Goal: Download file/media

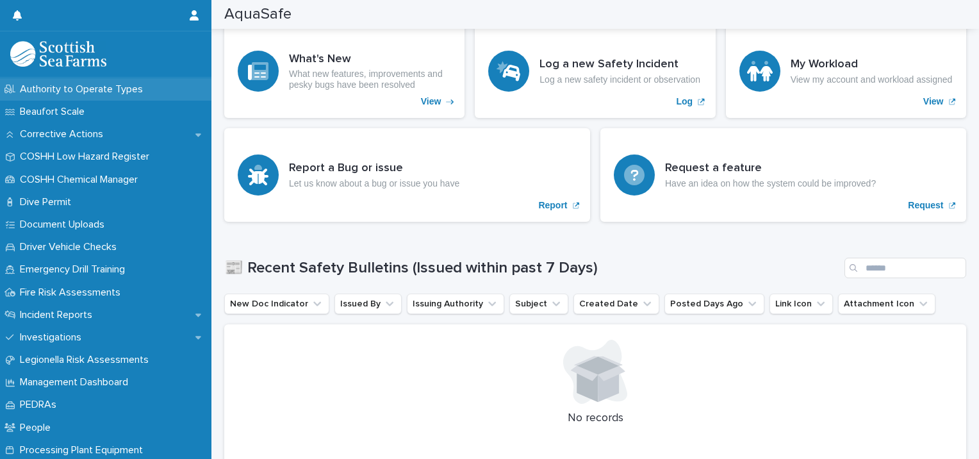
scroll to position [270, 0]
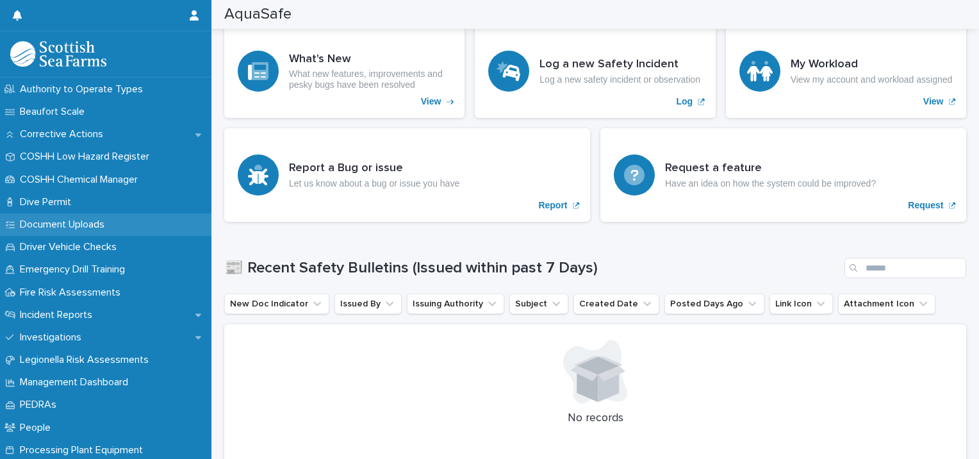
click at [95, 222] on p "Document Uploads" at bounding box center [65, 224] width 100 height 12
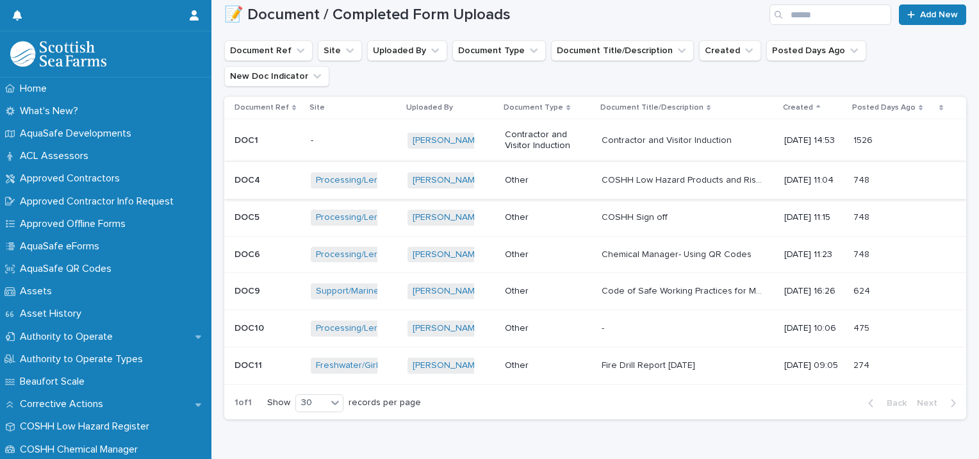
scroll to position [149, 0]
click at [562, 358] on div "Other" at bounding box center [545, 364] width 80 height 13
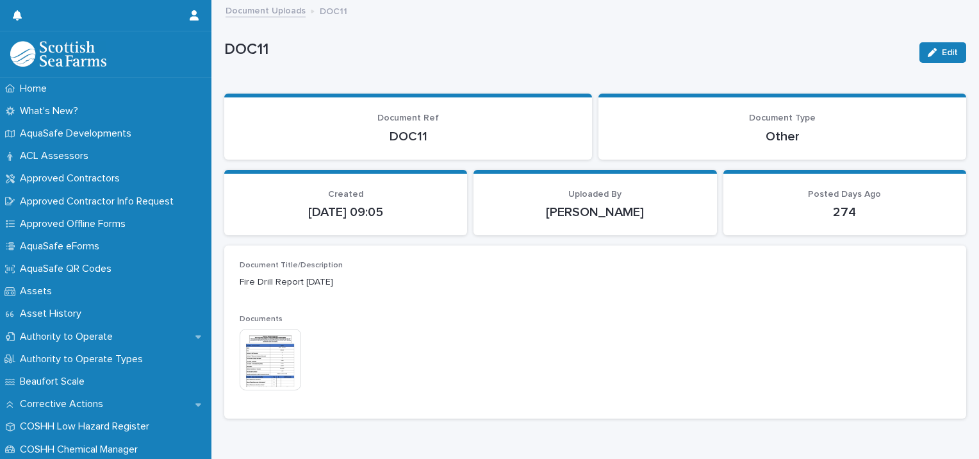
click at [264, 352] on img at bounding box center [270, 359] width 61 height 61
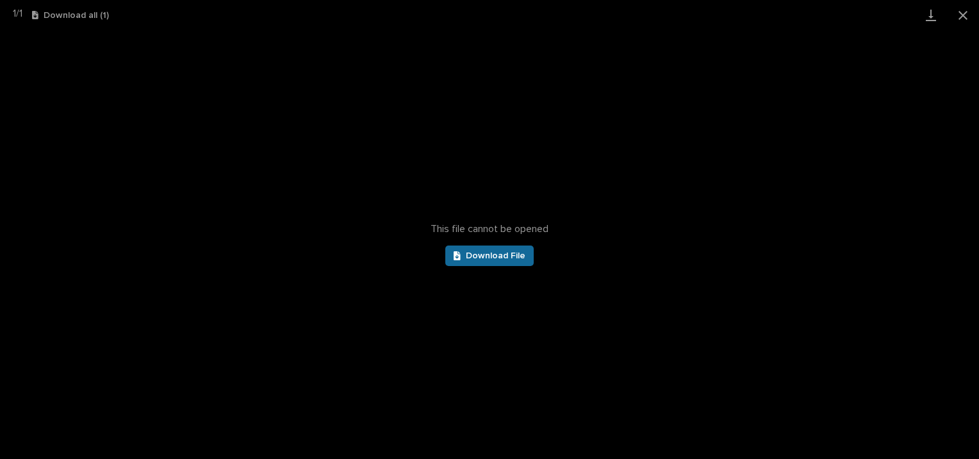
click at [515, 254] on span "Download File" at bounding box center [496, 255] width 60 height 9
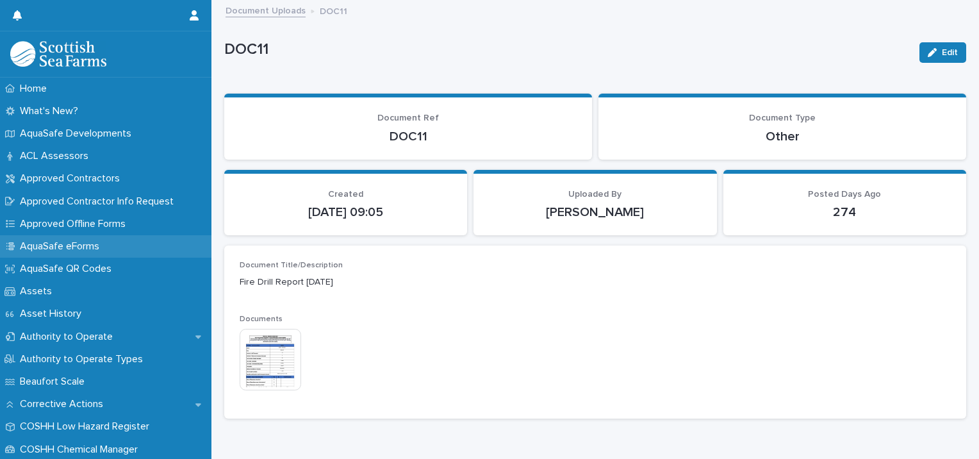
click at [72, 246] on p "AquaSafe eForms" at bounding box center [62, 246] width 95 height 12
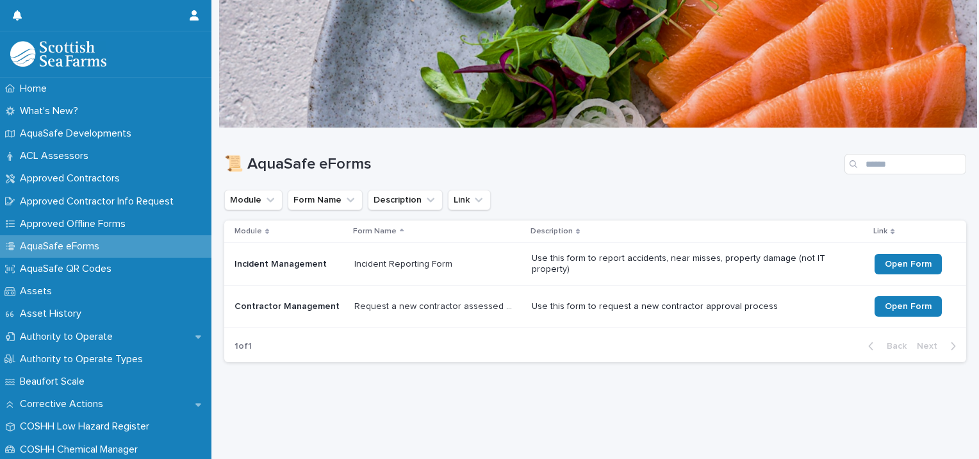
click at [510, 256] on div "Incident Reporting Form Incident Reporting Form" at bounding box center [437, 264] width 167 height 21
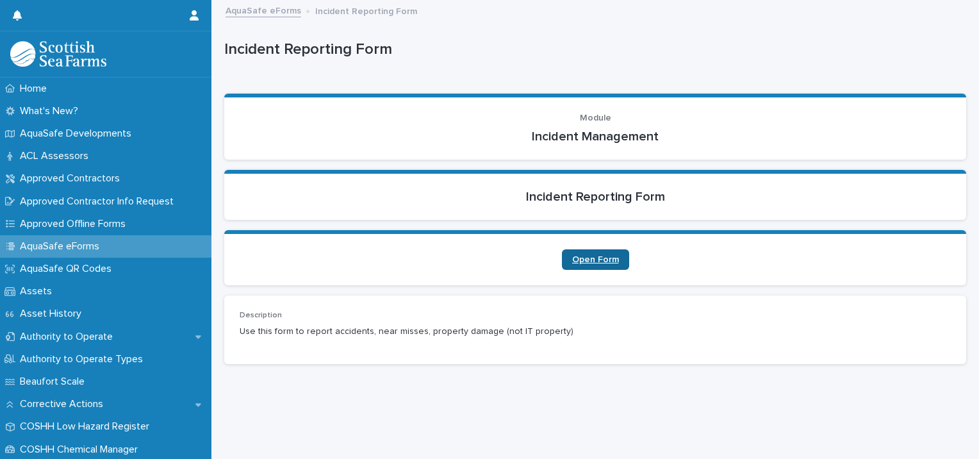
click at [592, 256] on span "Open Form" at bounding box center [595, 259] width 47 height 9
